Goal: Navigation & Orientation: Understand site structure

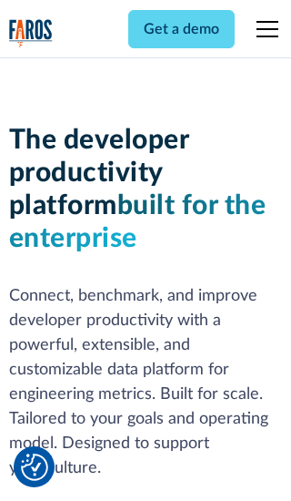
scroll to position [275, 0]
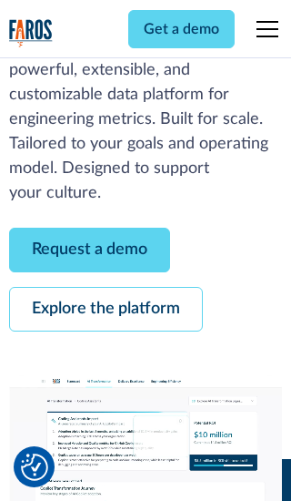
click at [89, 250] on link "Request a demo" at bounding box center [89, 250] width 161 height 45
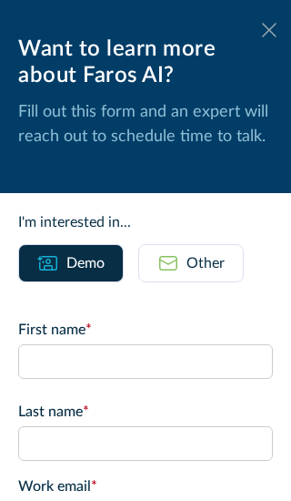
click at [270, 30] on icon at bounding box center [269, 30] width 15 height 14
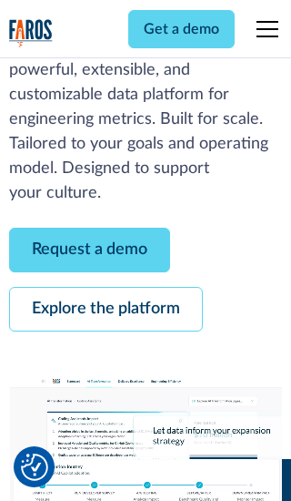
scroll to position [334, 0]
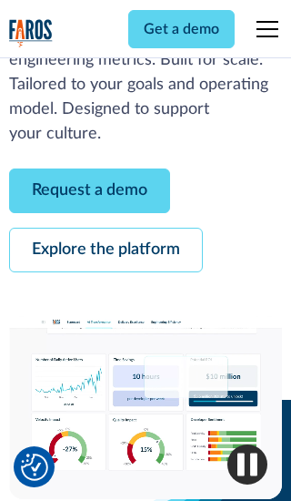
click at [106, 250] on link "Explore the platform" at bounding box center [106, 250] width 194 height 45
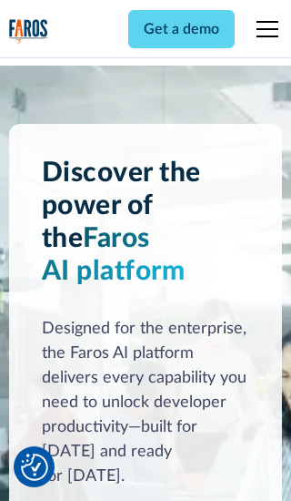
scroll to position [13687, 0]
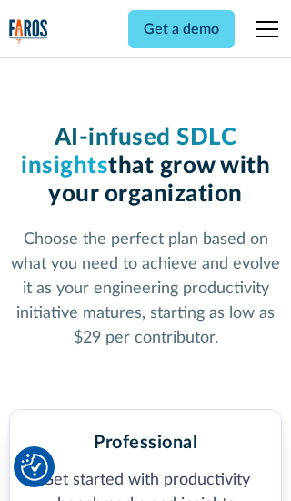
scroll to position [2830, 0]
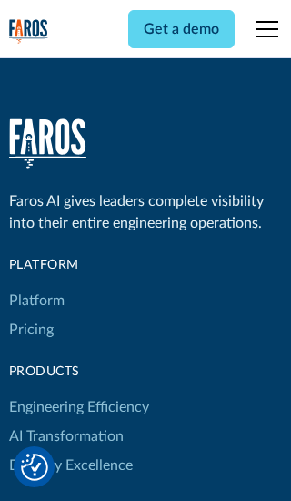
click at [36, 286] on link "Platform" at bounding box center [37, 300] width 56 height 29
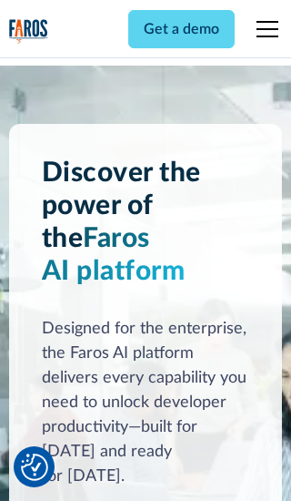
scroll to position [14272, 0]
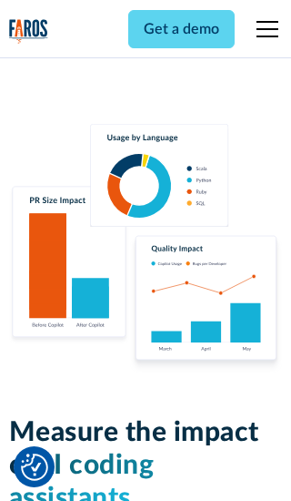
scroll to position [11266, 0]
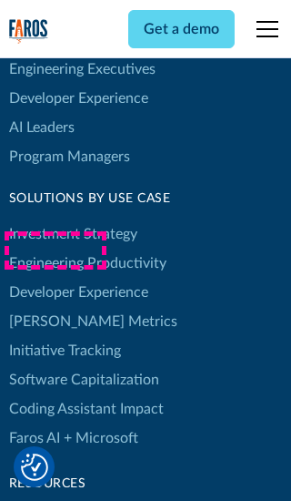
click at [55, 307] on link "[PERSON_NAME] Metrics" at bounding box center [93, 321] width 168 height 29
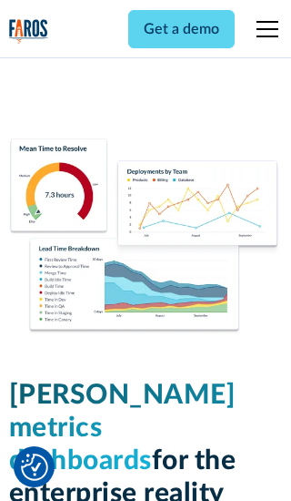
scroll to position [7982, 0]
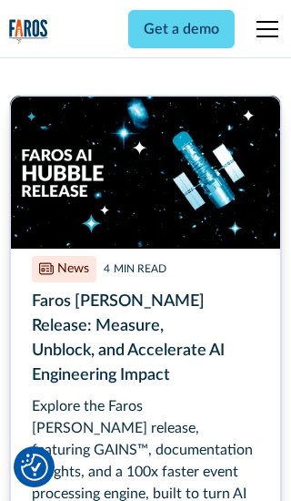
scroll to position [8238, 0]
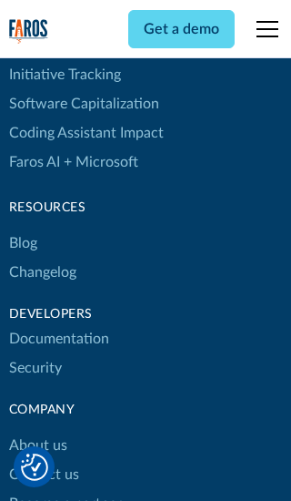
click at [42, 258] on link "Changelog" at bounding box center [42, 272] width 67 height 29
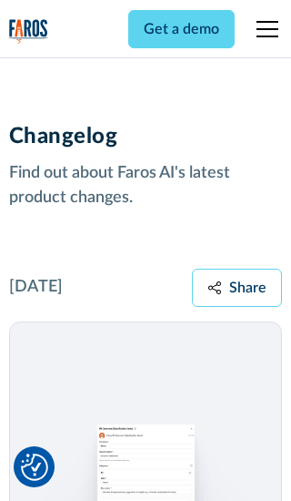
scroll to position [22005, 0]
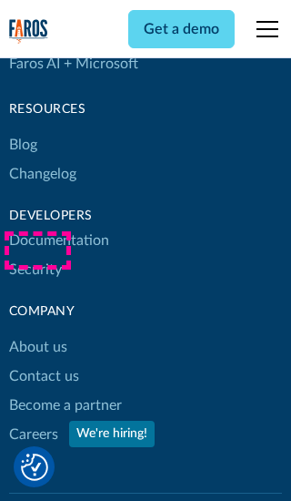
click at [37, 332] on link "About us" at bounding box center [38, 346] width 58 height 29
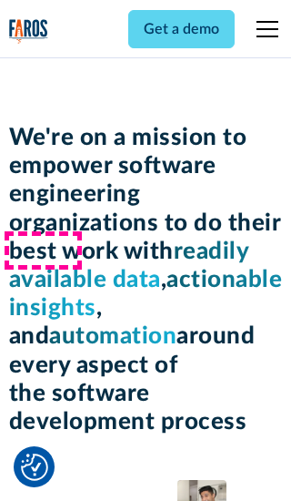
scroll to position [6288, 0]
